Goal: Check status: Check status

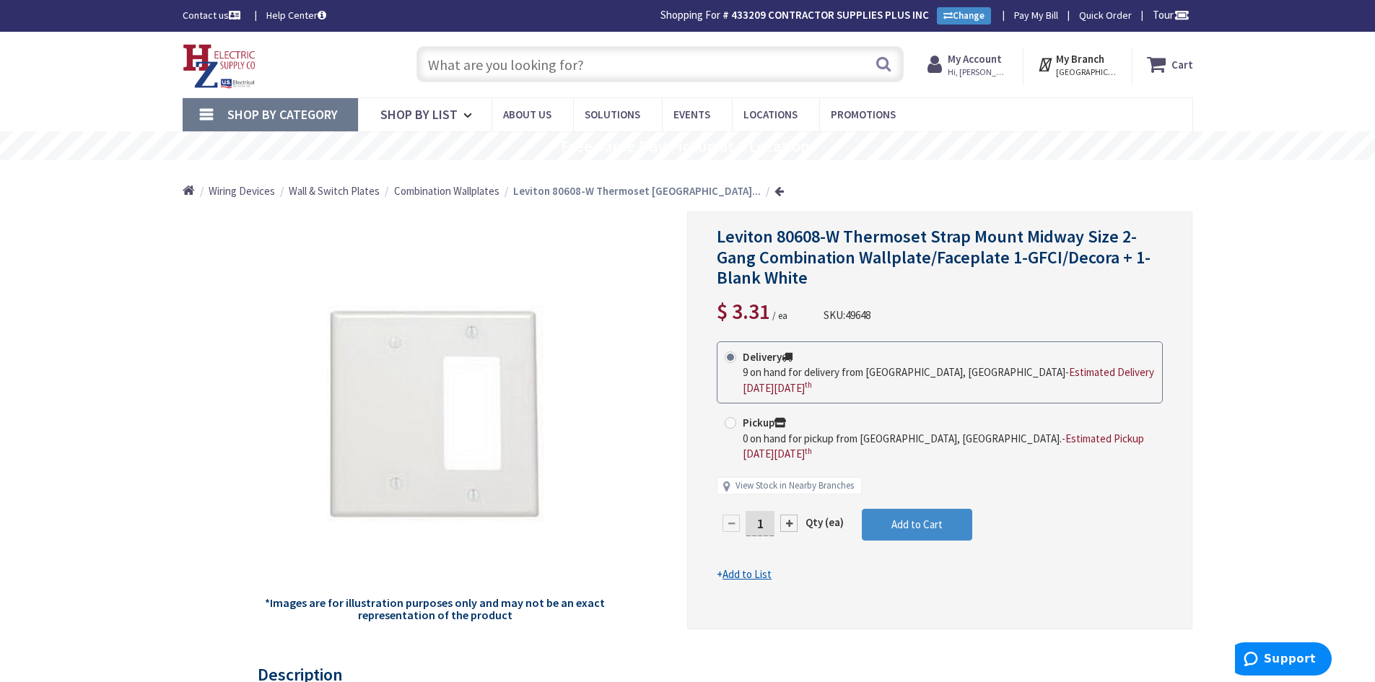
click at [973, 74] on span "Hi, [PERSON_NAME]" at bounding box center [978, 72] width 61 height 12
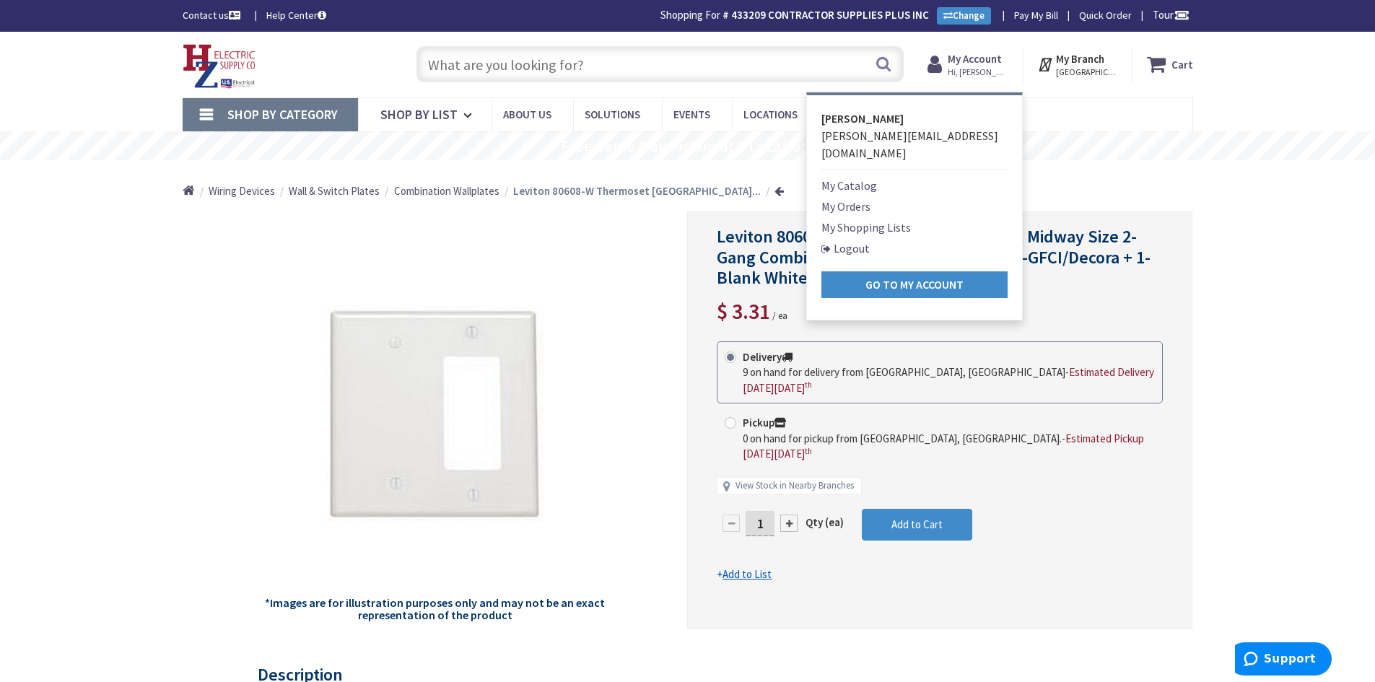
click at [839, 198] on link "My Orders" at bounding box center [845, 206] width 49 height 17
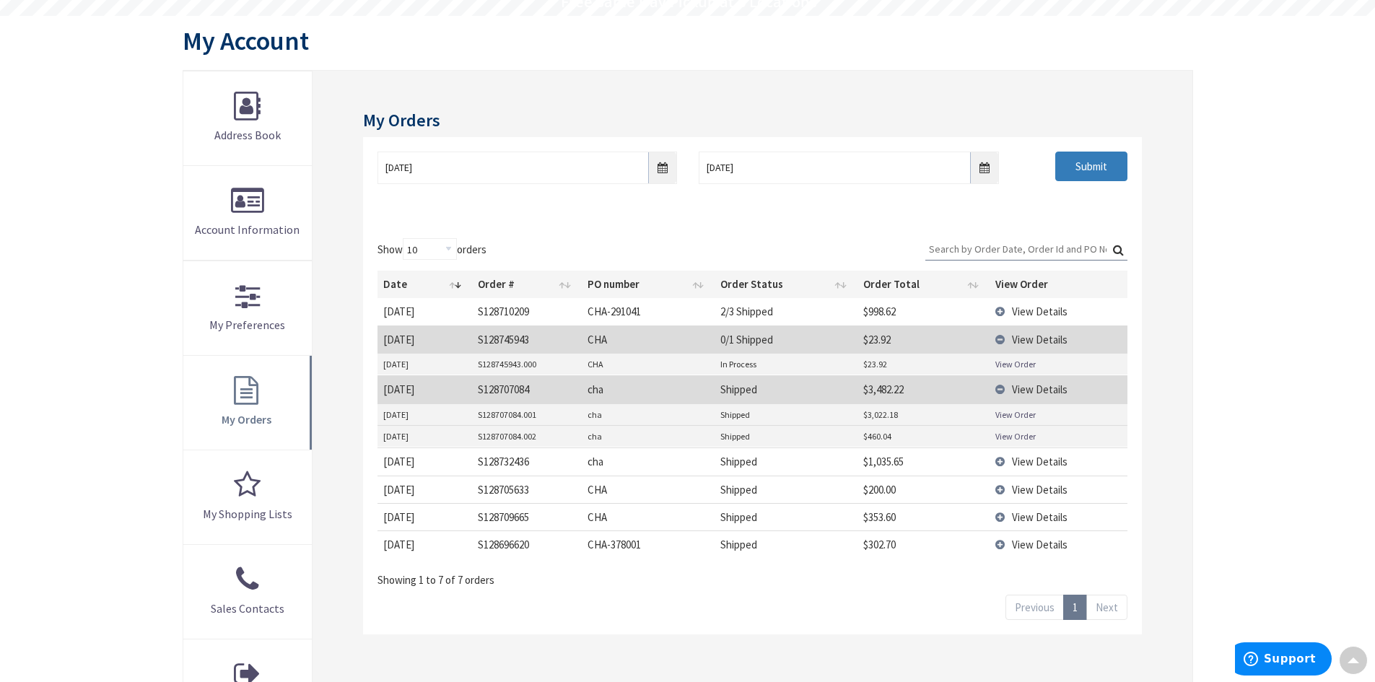
click at [1094, 165] on input "Submit" at bounding box center [1091, 167] width 72 height 30
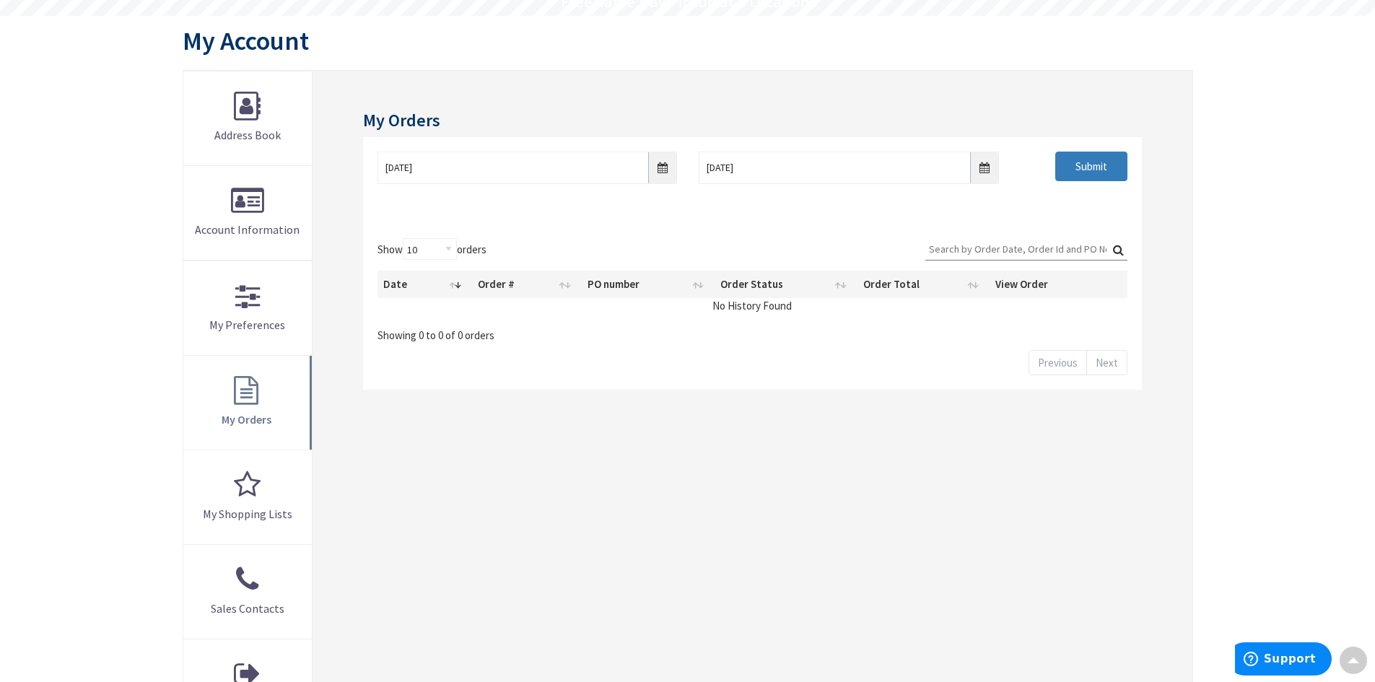
click at [1089, 170] on input "Submit" at bounding box center [1091, 167] width 72 height 30
click at [1047, 156] on div "Submit" at bounding box center [1074, 167] width 128 height 30
click at [980, 165] on input "9/10/2025" at bounding box center [849, 168] width 300 height 32
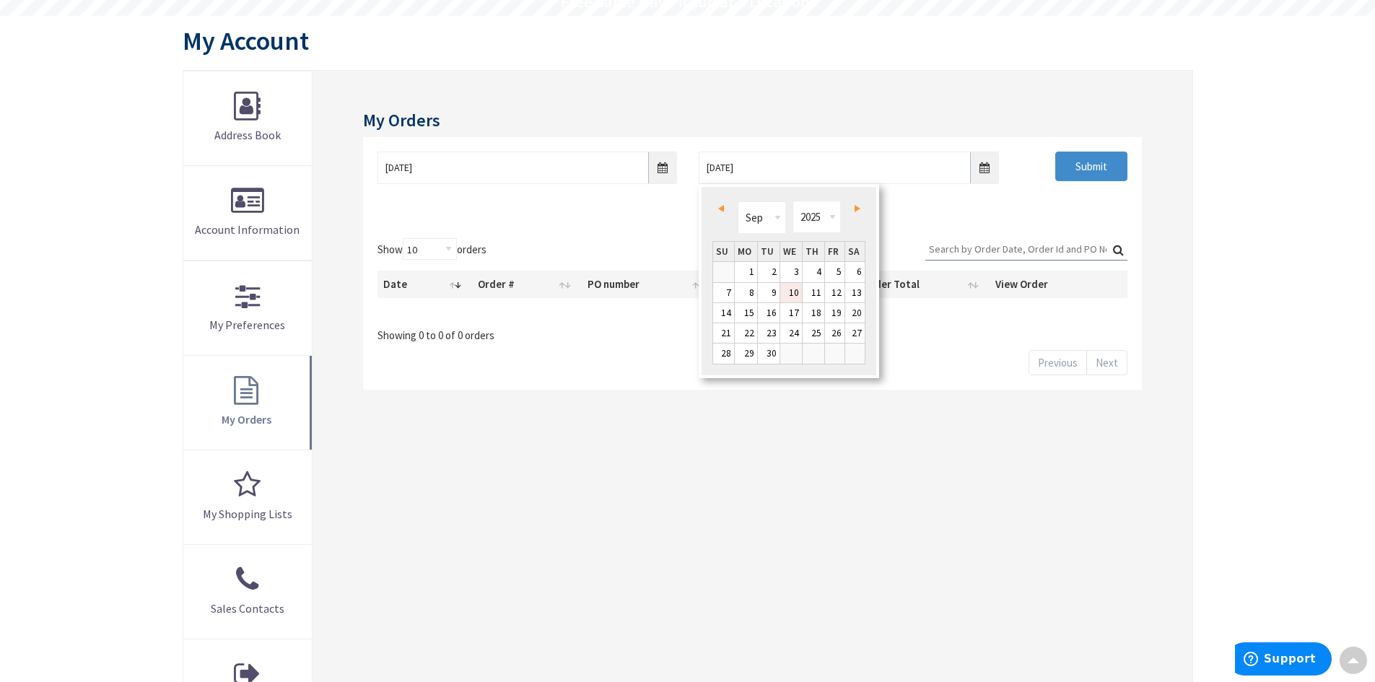
click at [795, 294] on link "10" at bounding box center [791, 292] width 22 height 19
type input "[DATE]"
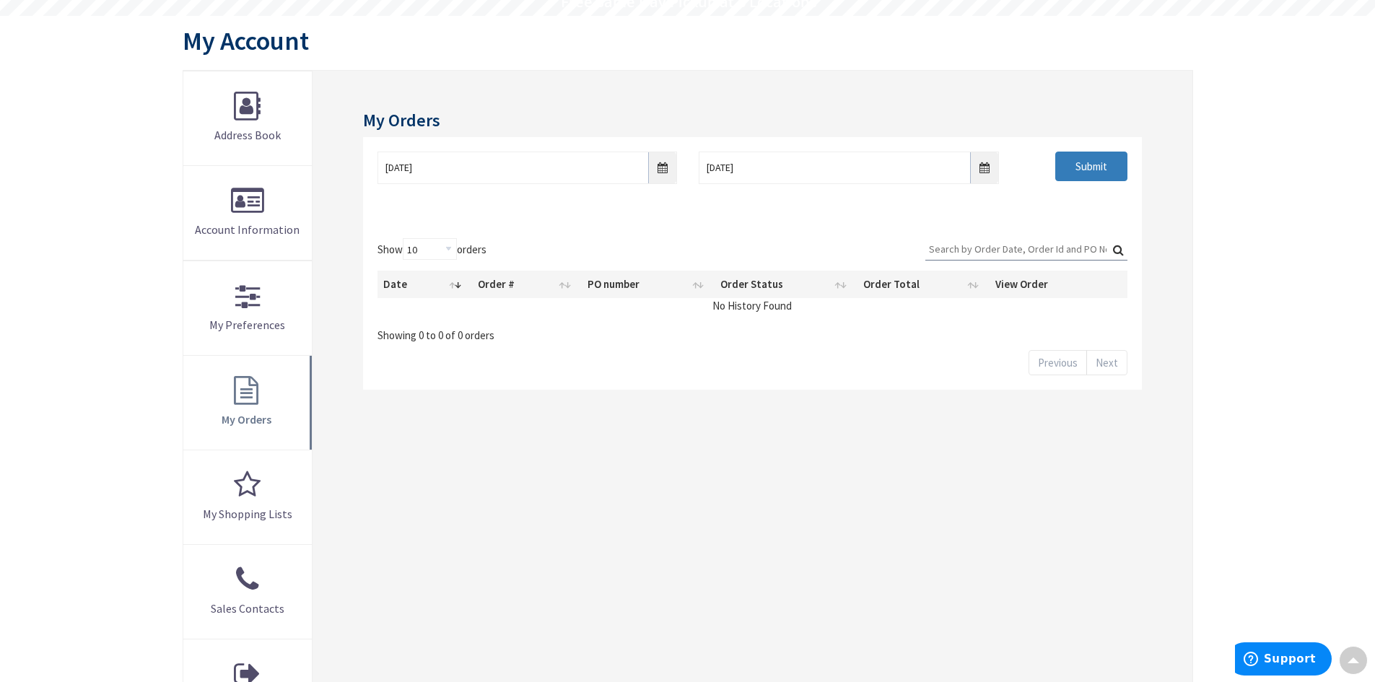
click at [1060, 167] on input "Submit" at bounding box center [1091, 167] width 72 height 30
click at [663, 169] on input "9/3/2025" at bounding box center [527, 168] width 300 height 32
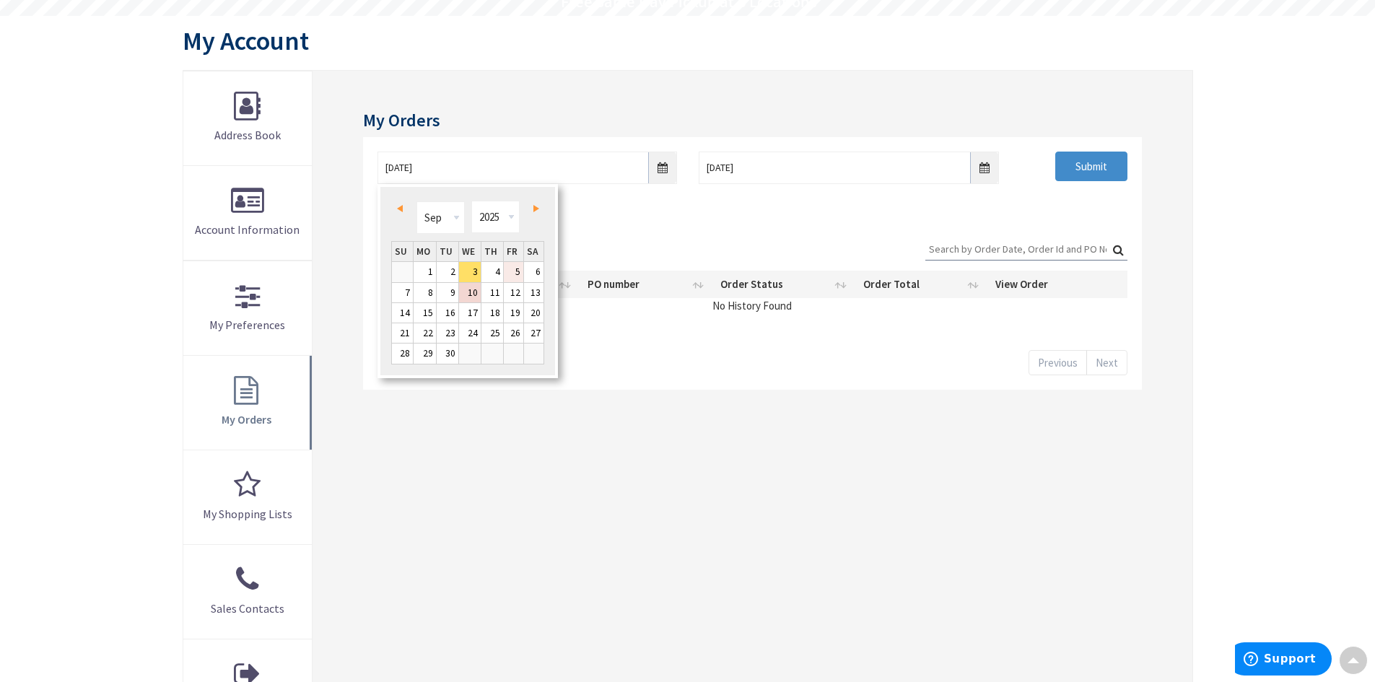
click at [512, 272] on link "5" at bounding box center [513, 271] width 19 height 19
type input "09/05/2025"
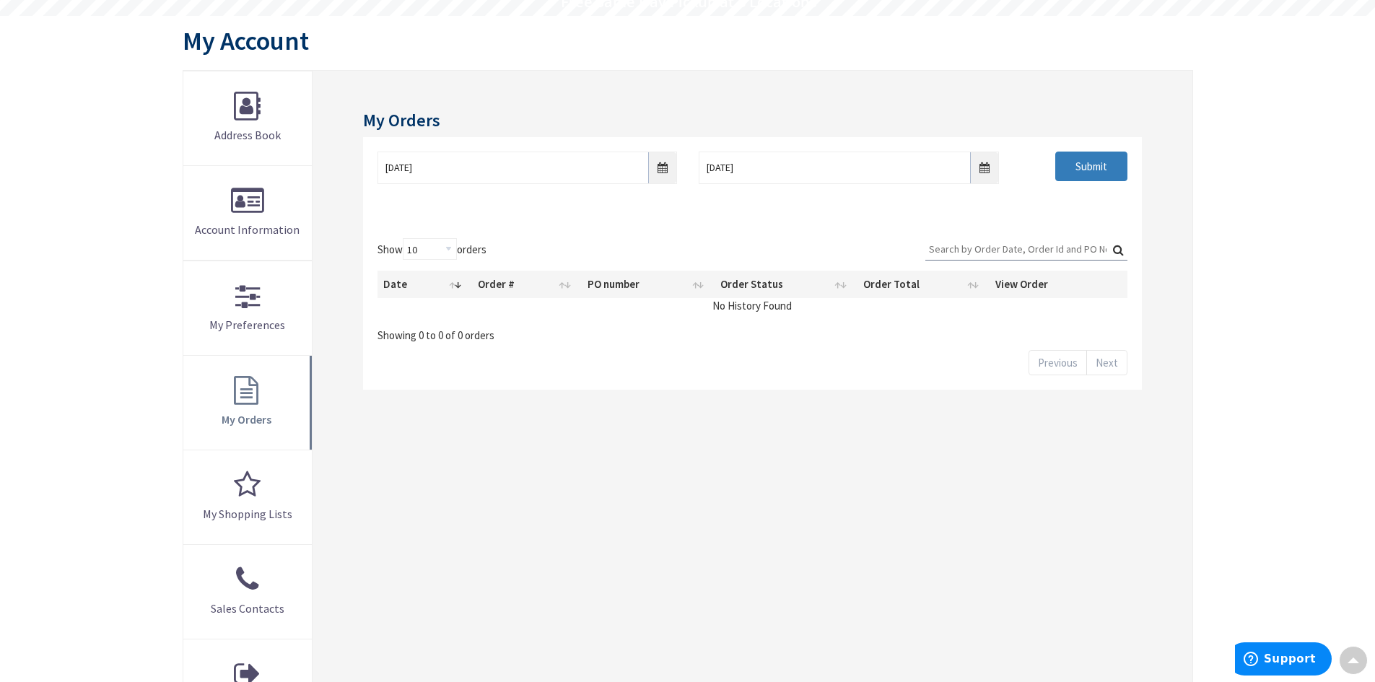
click at [1109, 171] on input "Submit" at bounding box center [1091, 167] width 72 height 30
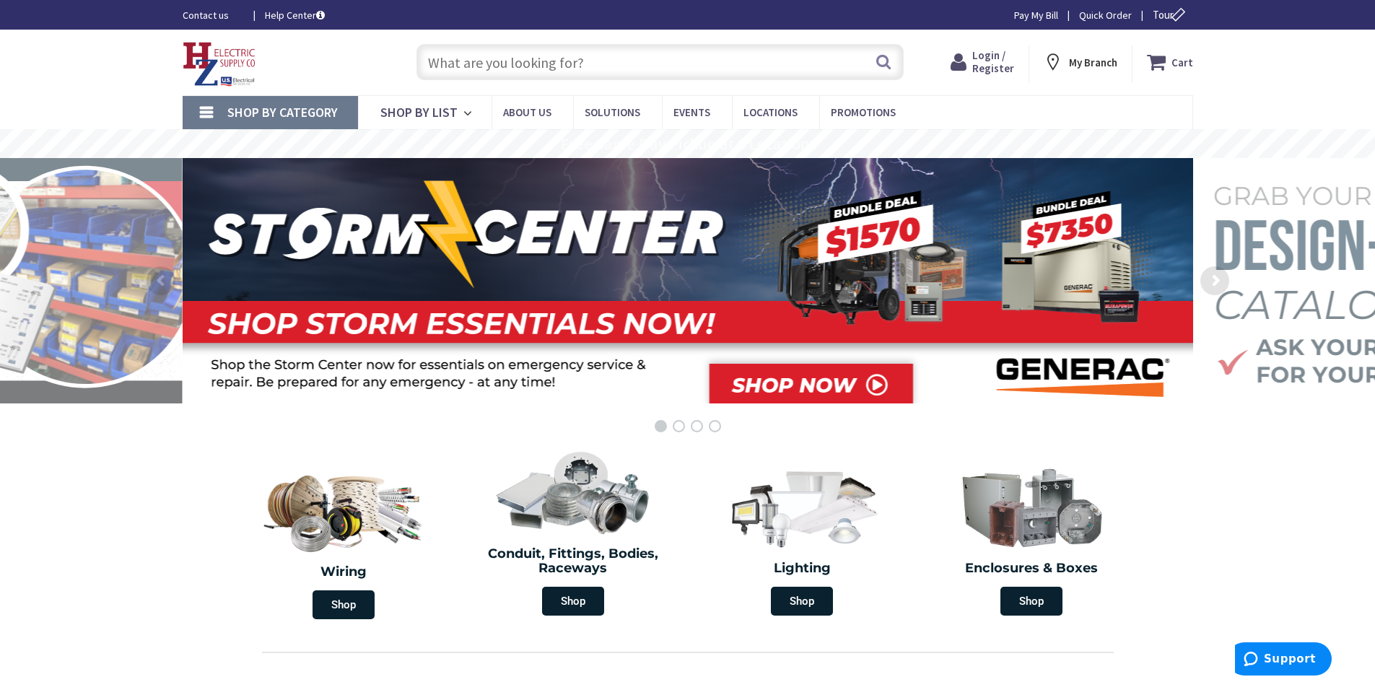
click at [999, 61] on span "Login / Register" at bounding box center [993, 61] width 42 height 27
click at [977, 60] on strong "My Account" at bounding box center [976, 57] width 54 height 14
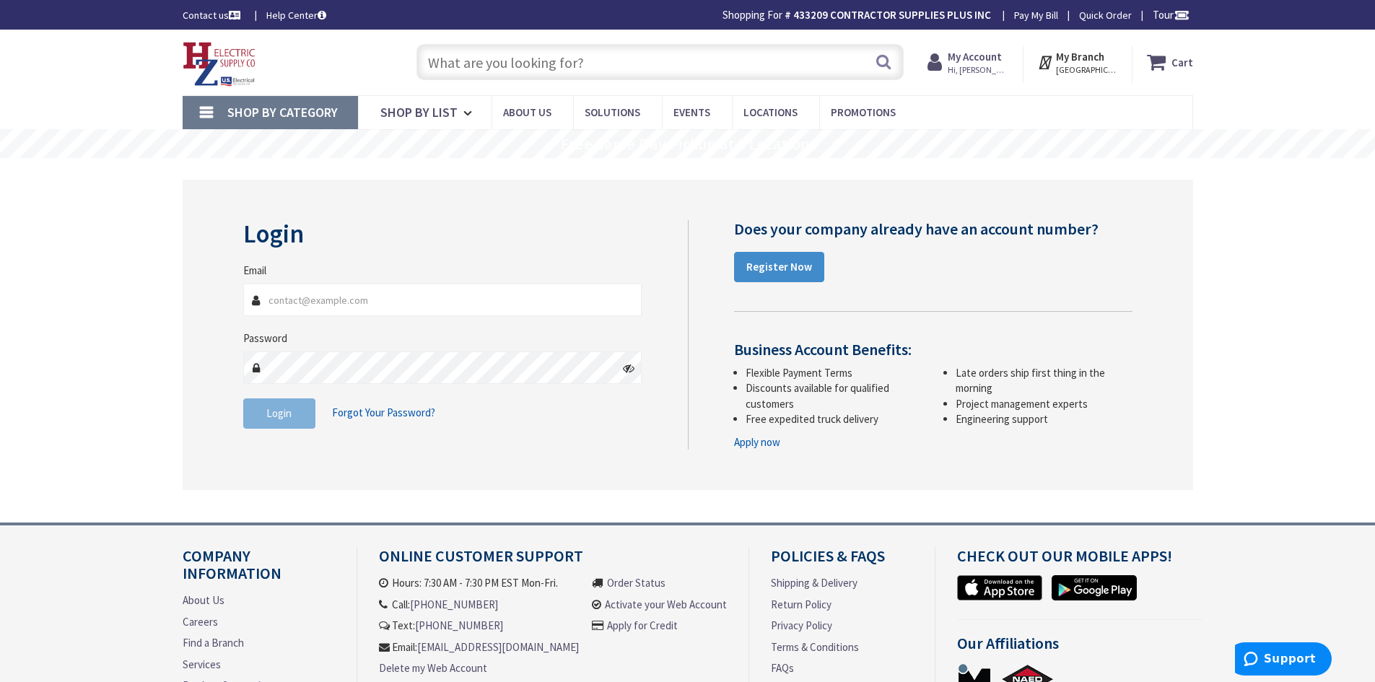
click at [977, 58] on strong "My Account" at bounding box center [975, 57] width 54 height 14
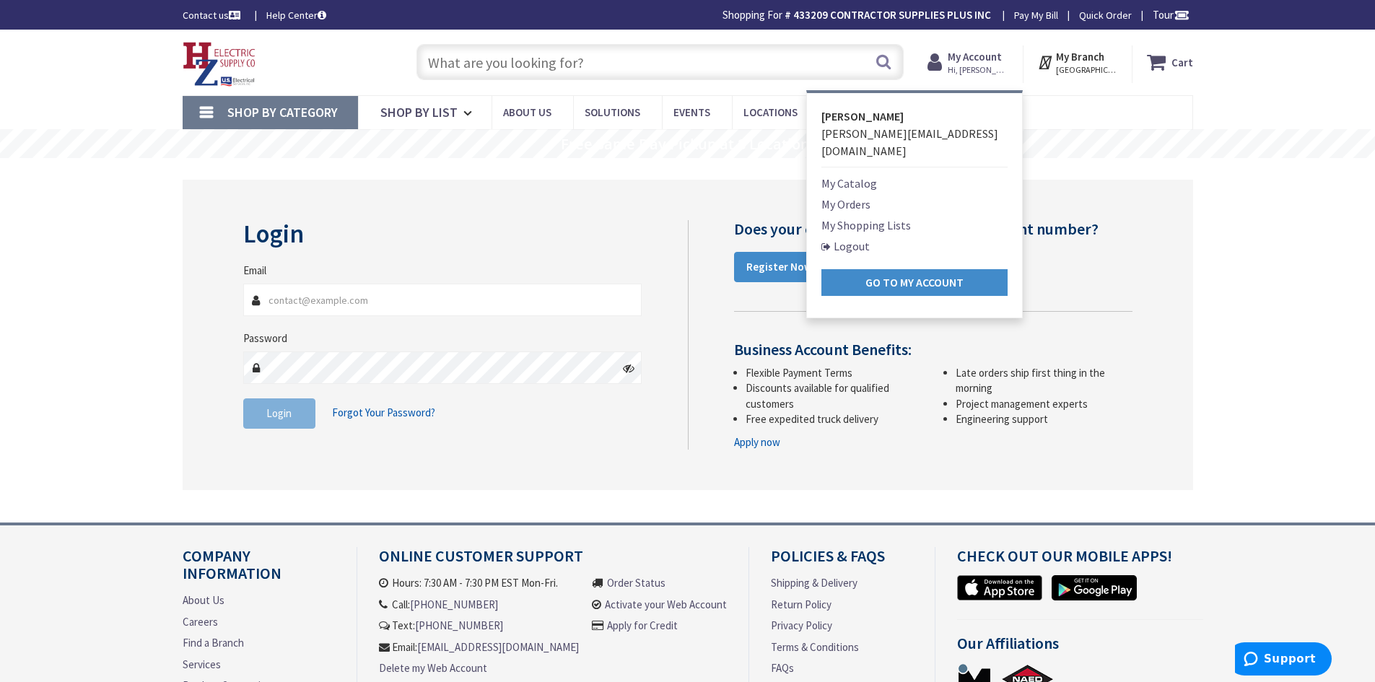
click at [863, 196] on link "My Orders" at bounding box center [845, 204] width 49 height 17
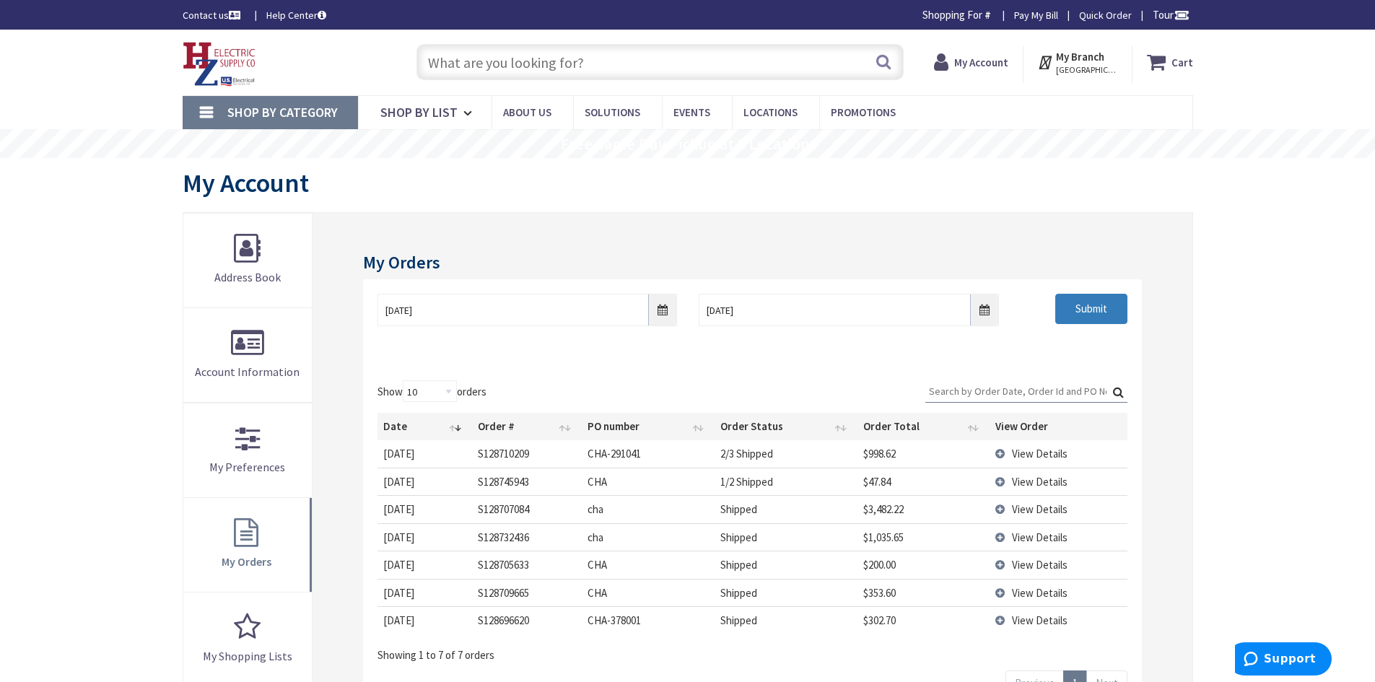
click at [1084, 315] on input "Submit" at bounding box center [1091, 309] width 72 height 30
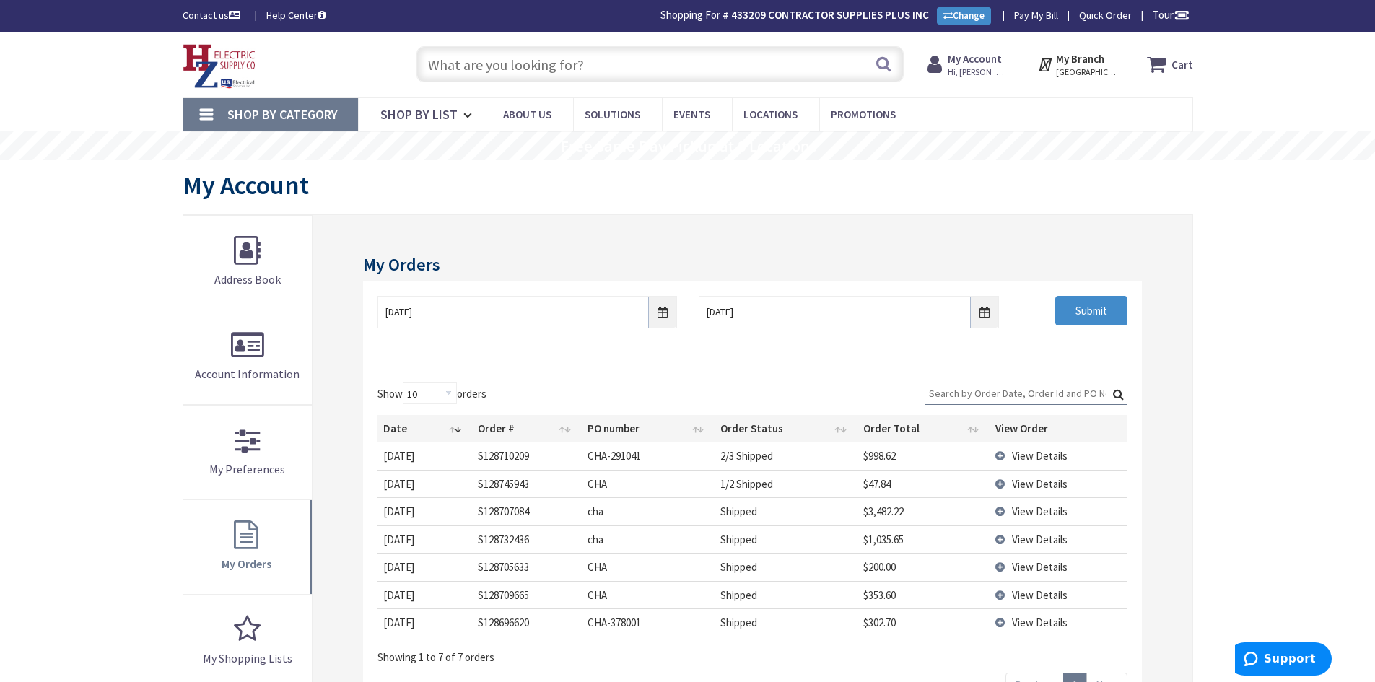
click at [1016, 483] on span "View Details" at bounding box center [1040, 484] width 56 height 14
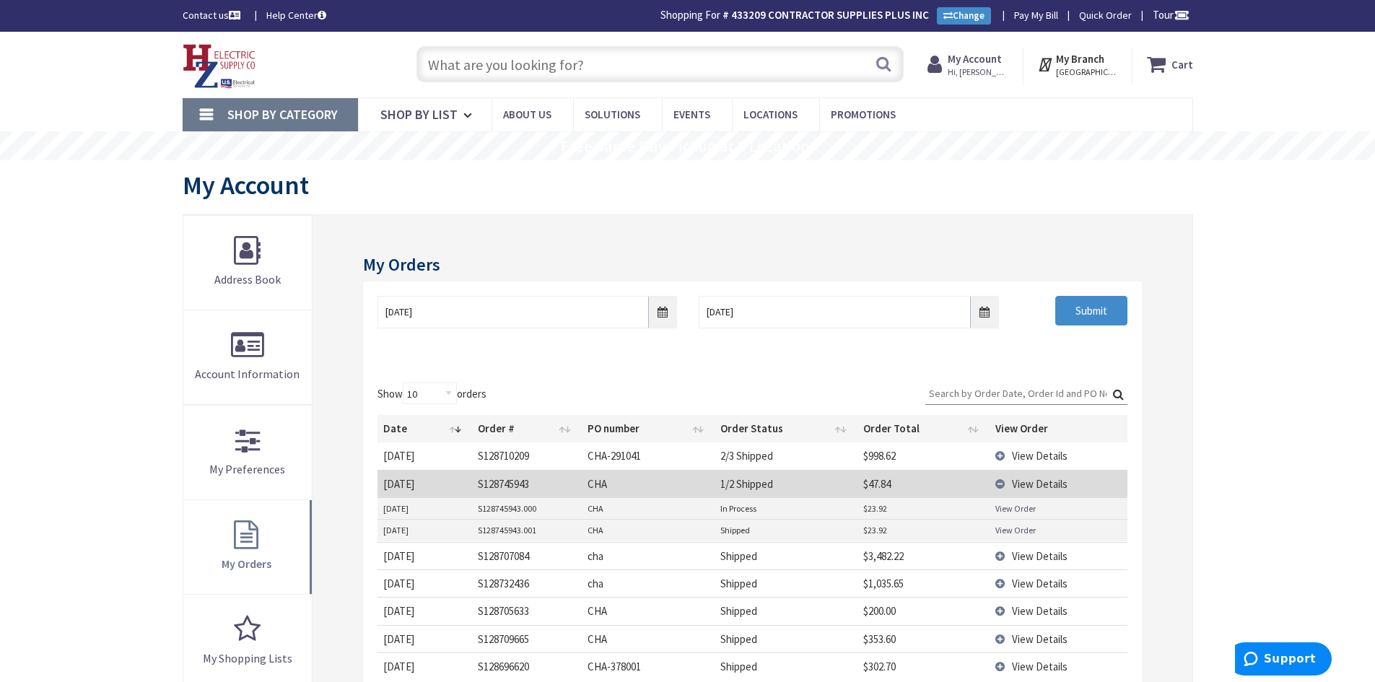
click at [1008, 531] on link "View Order" at bounding box center [1015, 530] width 40 height 12
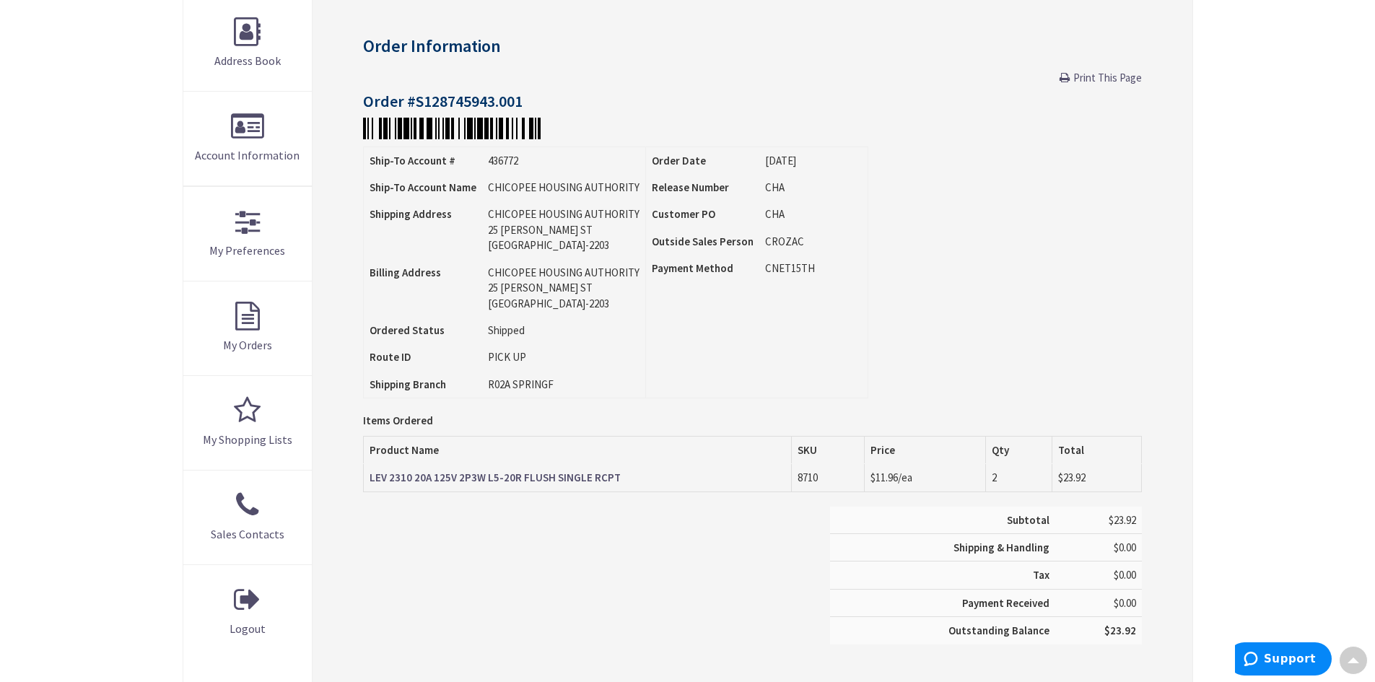
scroll to position [219, 0]
